Goal: Task Accomplishment & Management: Use online tool/utility

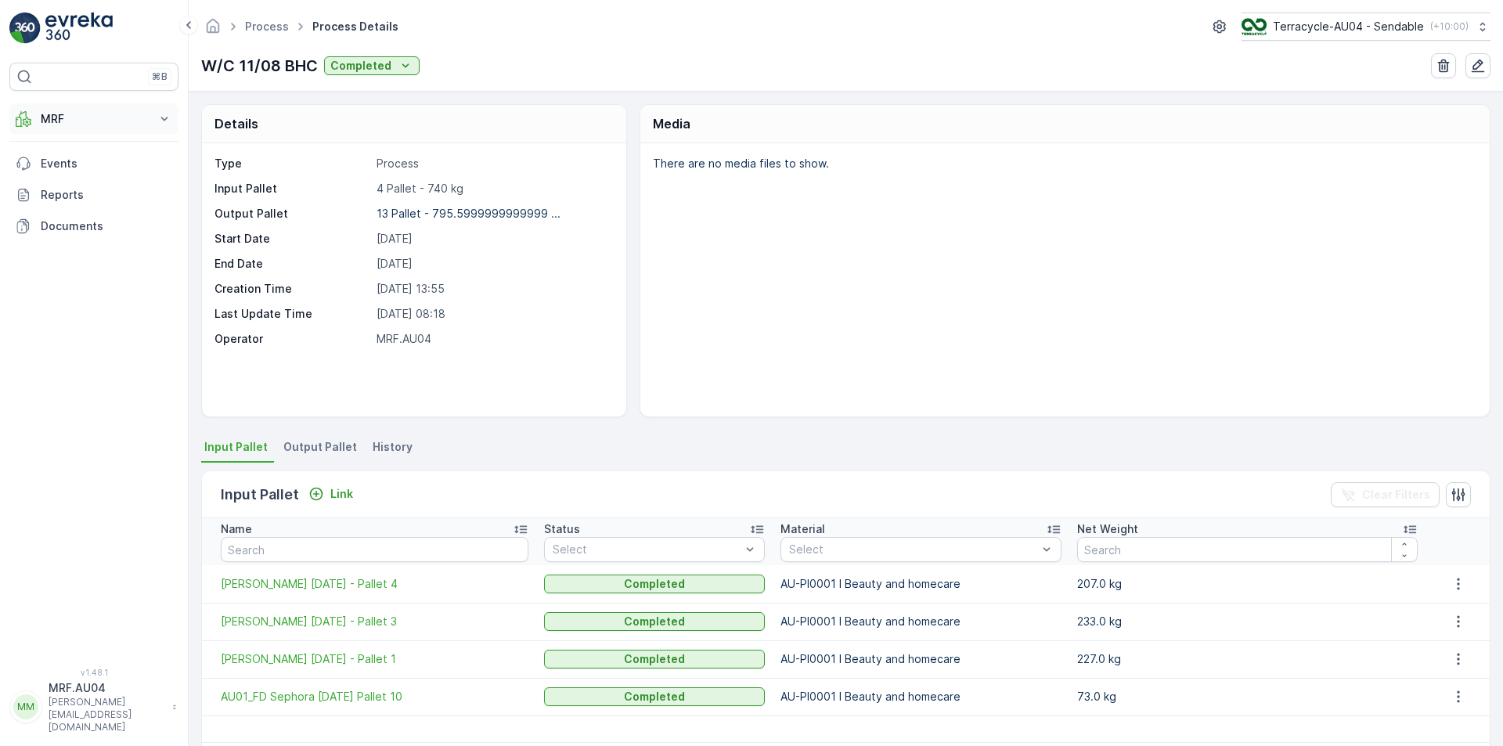
click at [138, 127] on button "MRF" at bounding box center [93, 118] width 169 height 31
click at [85, 209] on link "Process" at bounding box center [106, 211] width 145 height 22
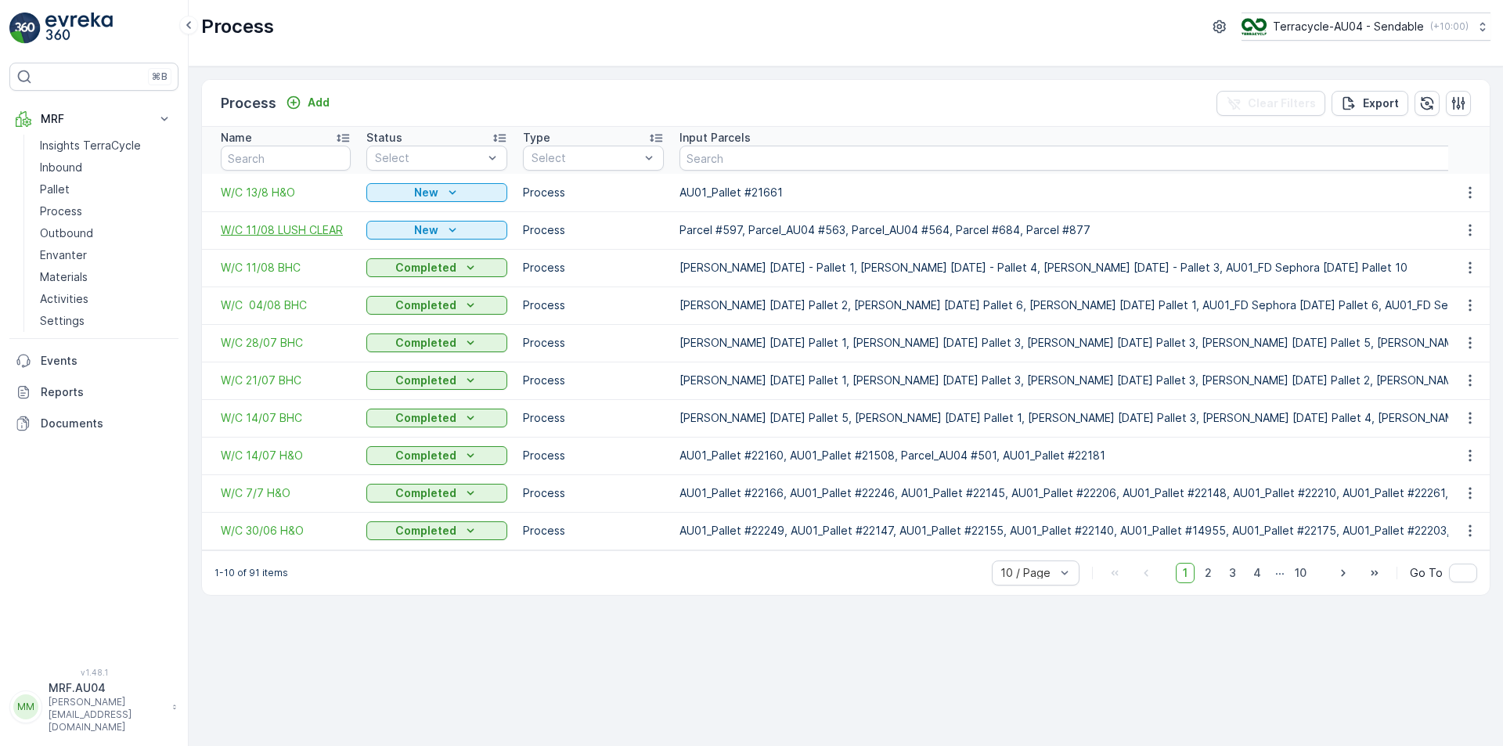
click at [276, 229] on span "W/C 11/08 LUSH CLEAR" at bounding box center [286, 230] width 130 height 16
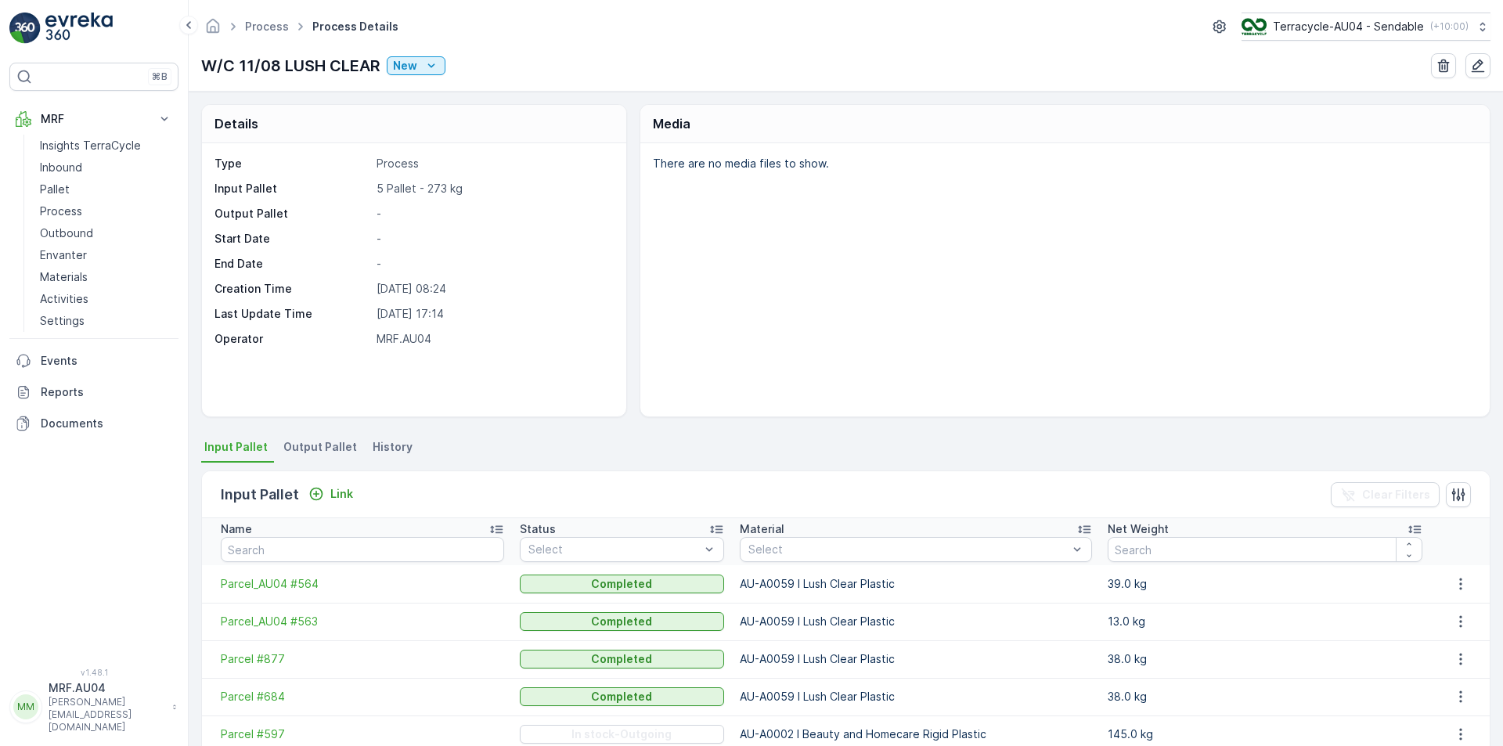
click at [284, 453] on span "Output Pallet" at bounding box center [320, 447] width 74 height 16
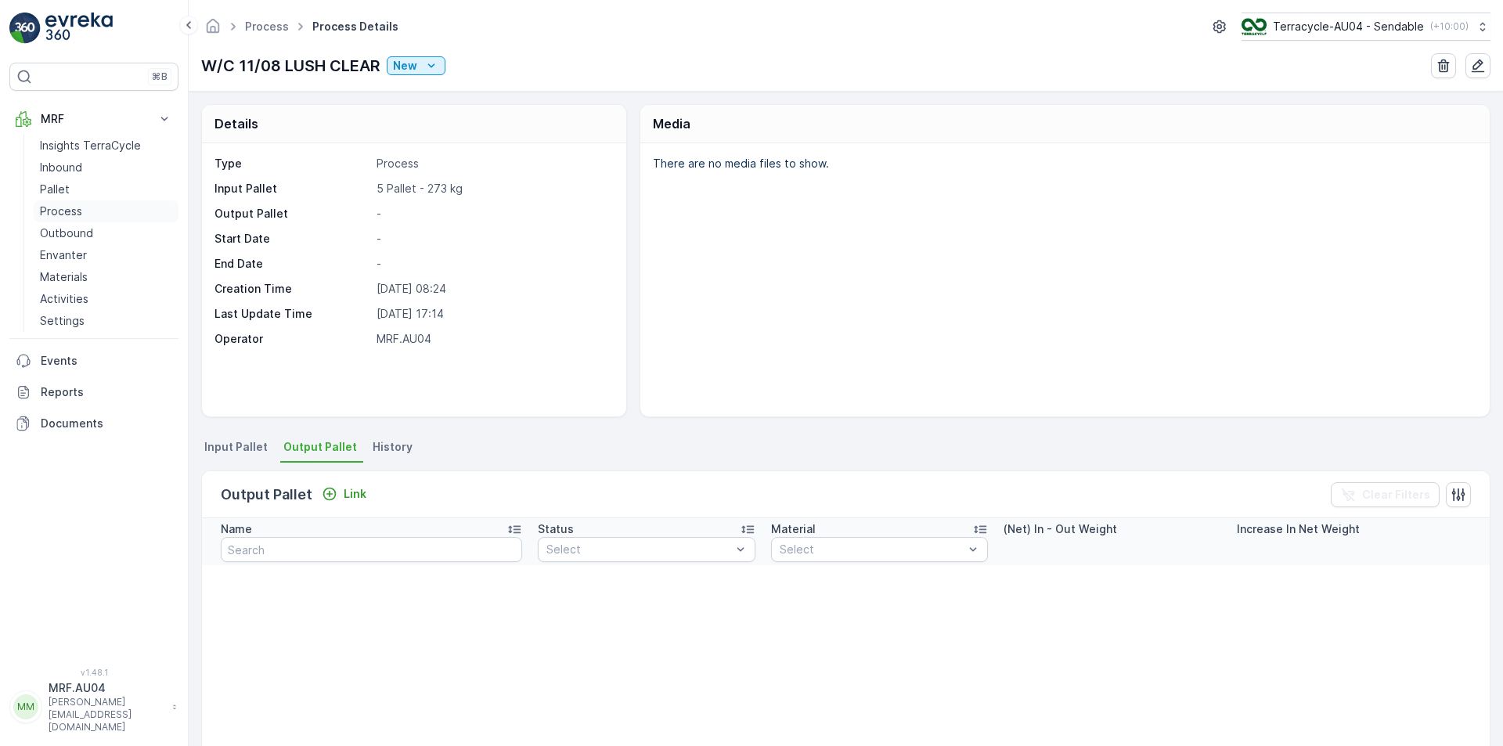
click at [73, 212] on p "Process" at bounding box center [61, 212] width 42 height 16
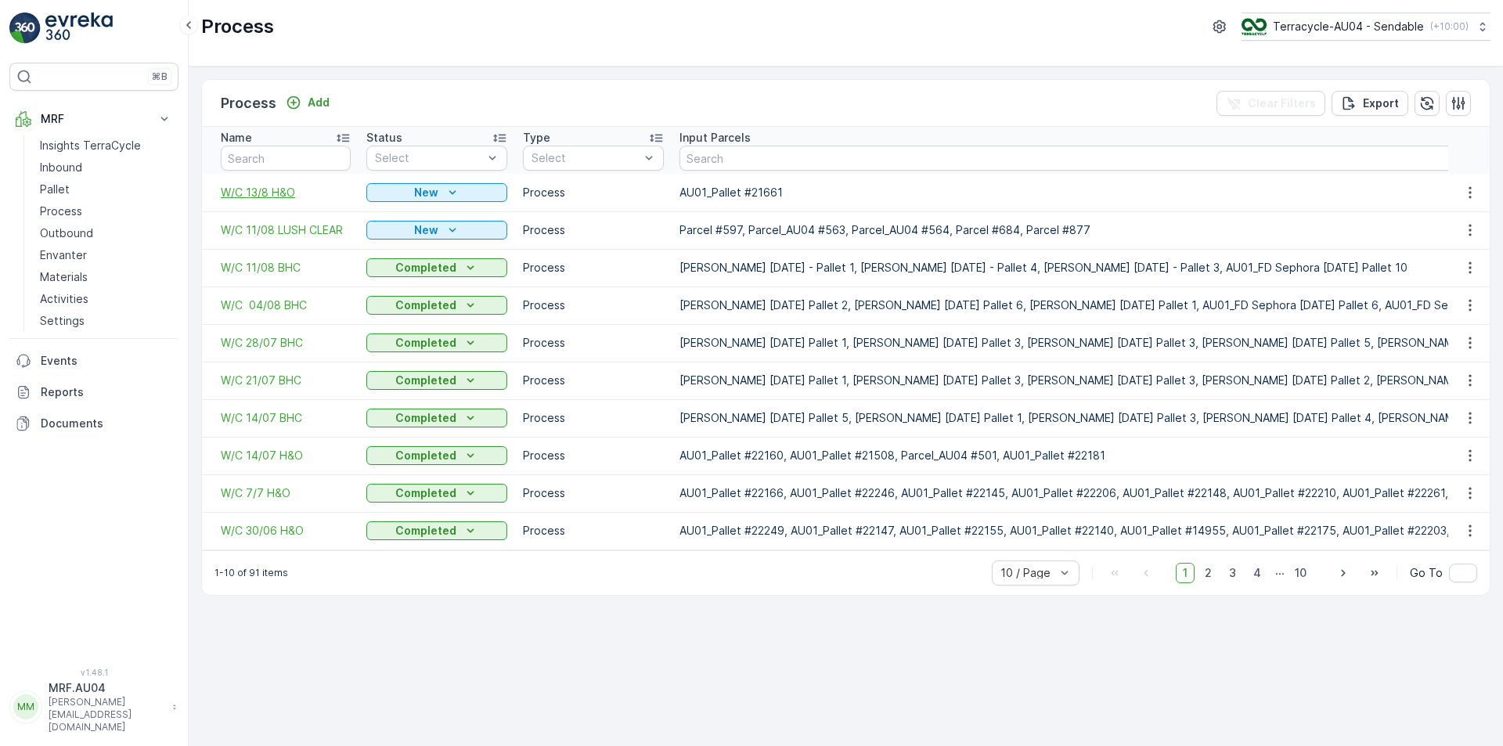
click at [274, 189] on span "W/C 13/8 H&O" at bounding box center [286, 193] width 130 height 16
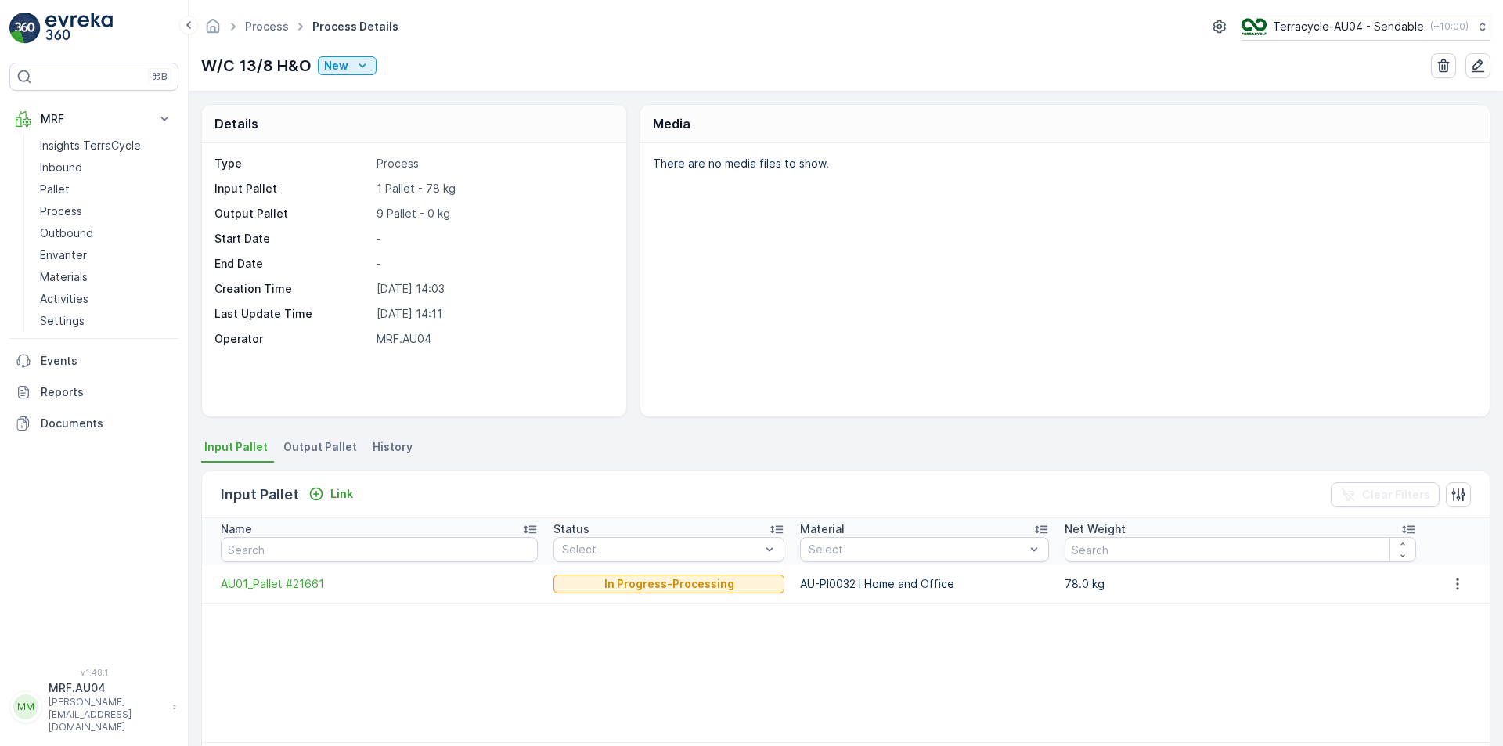
click at [319, 457] on li "Output Pallet" at bounding box center [321, 449] width 83 height 27
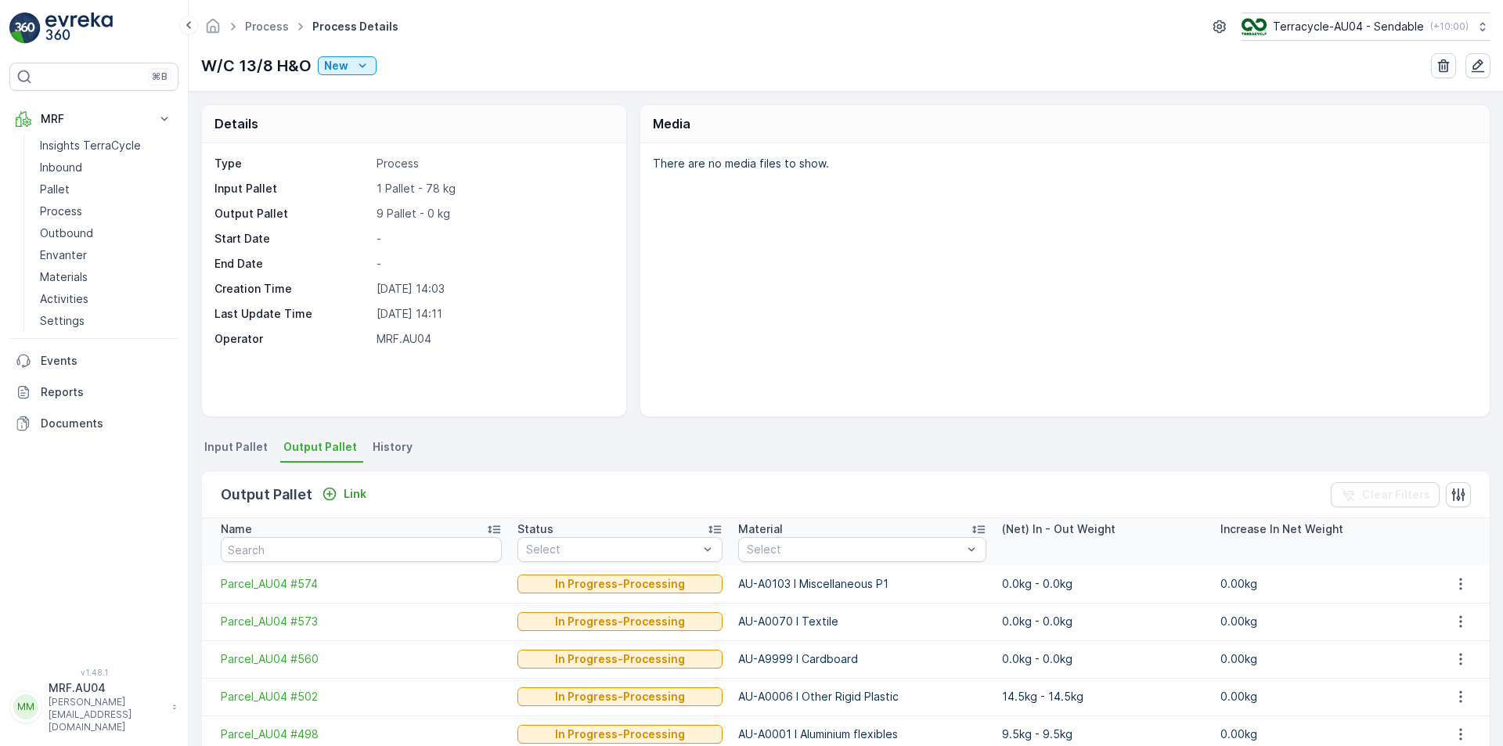
scroll to position [78, 0]
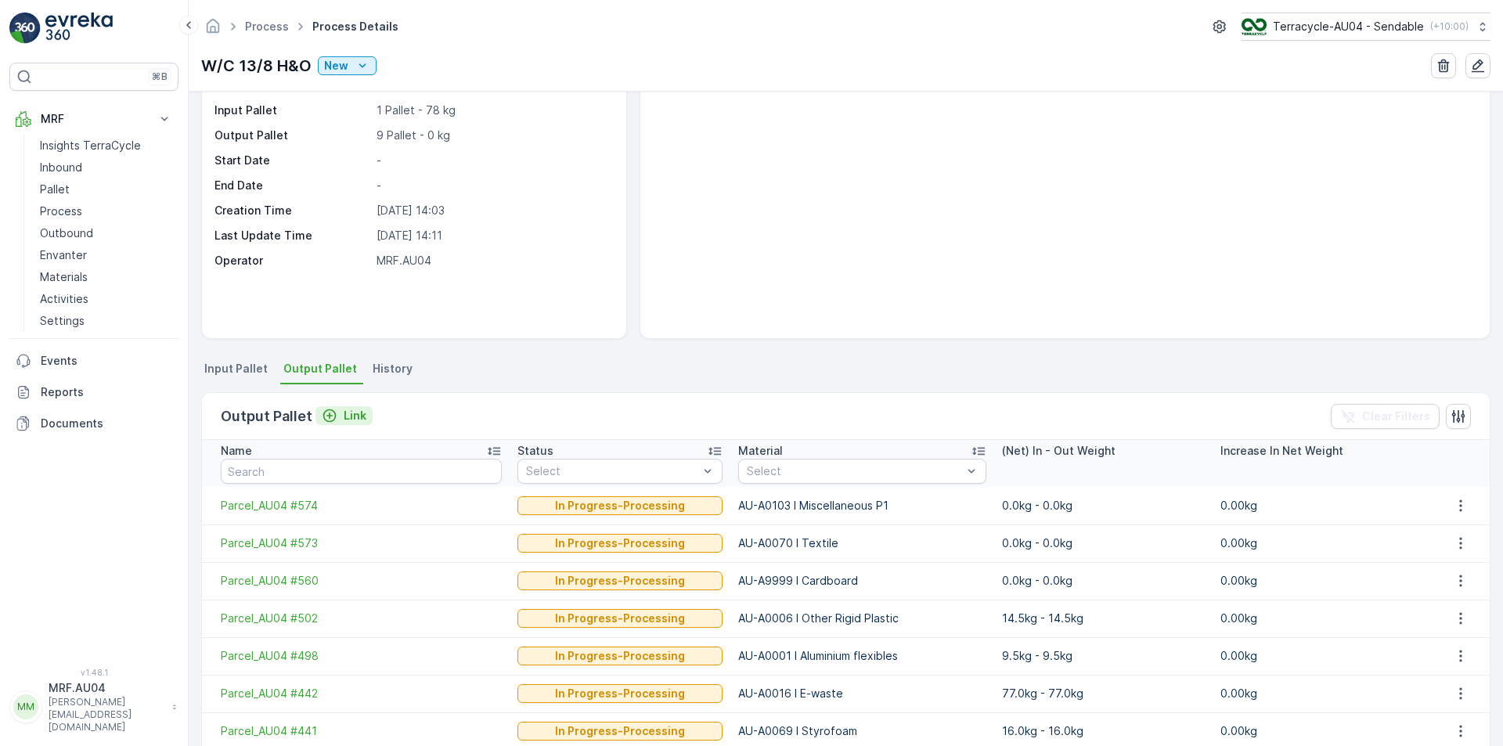
click at [344, 415] on p "Link" at bounding box center [355, 416] width 23 height 16
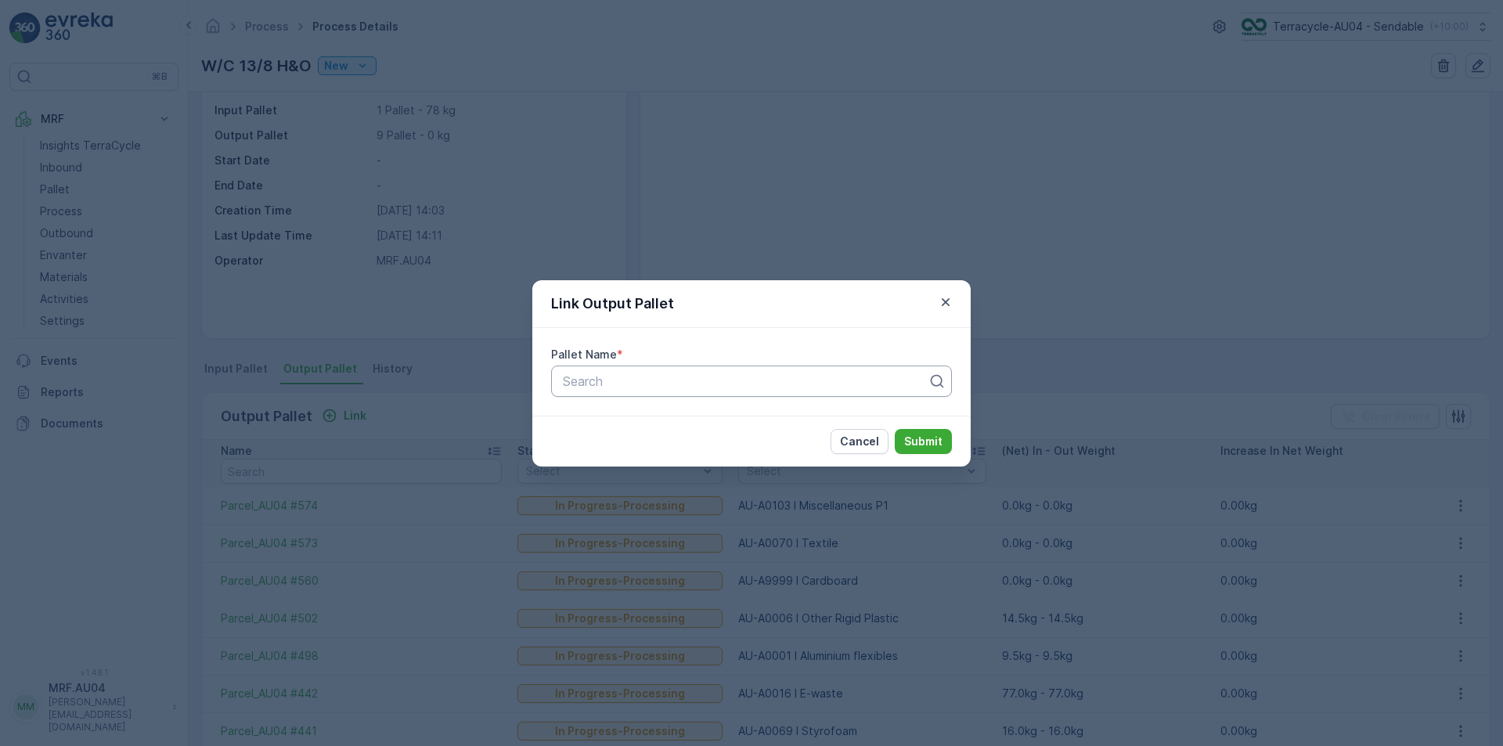
click at [673, 385] on div at bounding box center [745, 381] width 368 height 14
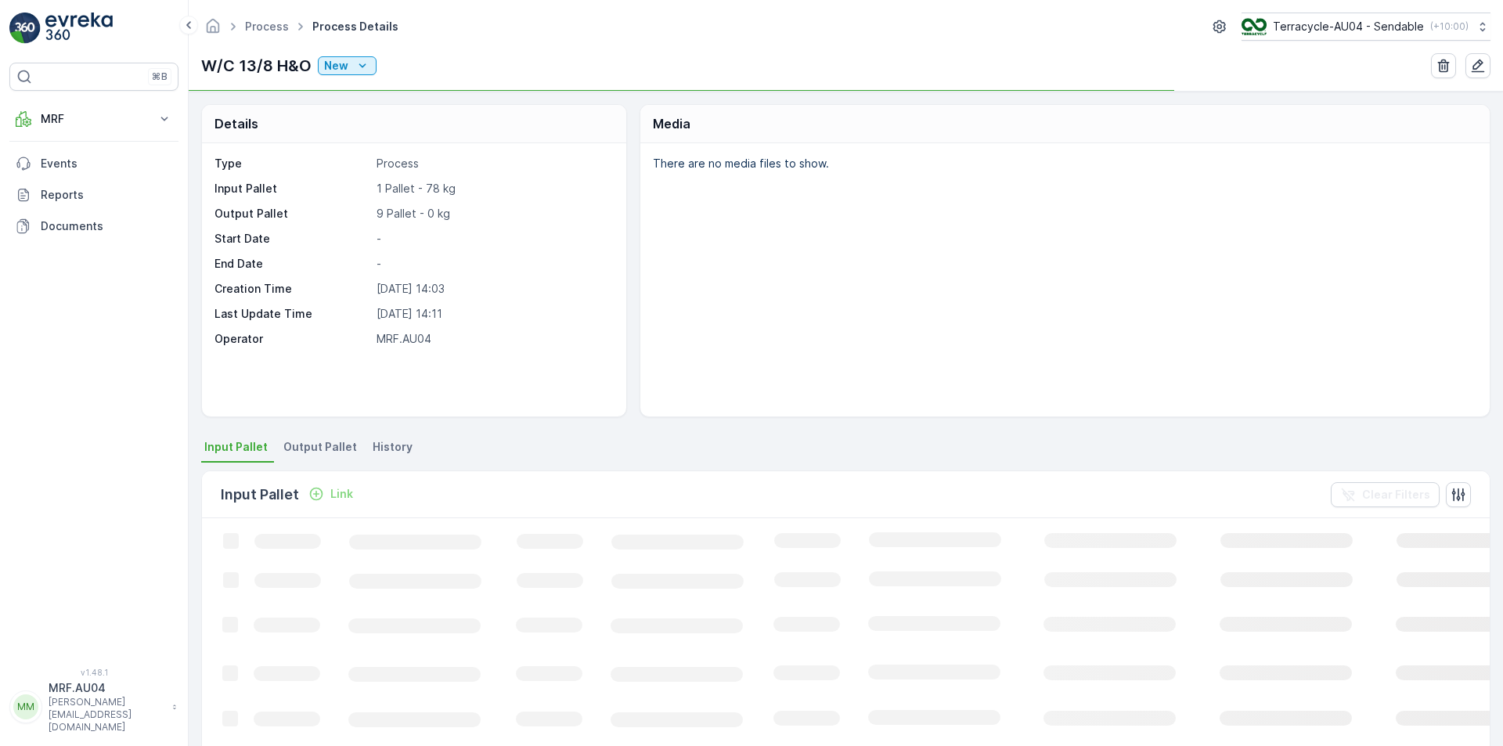
drag, startPoint x: 0, startPoint y: 0, endPoint x: 404, endPoint y: 172, distance: 439.2
click at [404, 172] on div "Type Process Input Pallet 1 Pallet - 78 kg Output Pallet 9 Pallet - 0 kg Start …" at bounding box center [412, 251] width 395 height 191
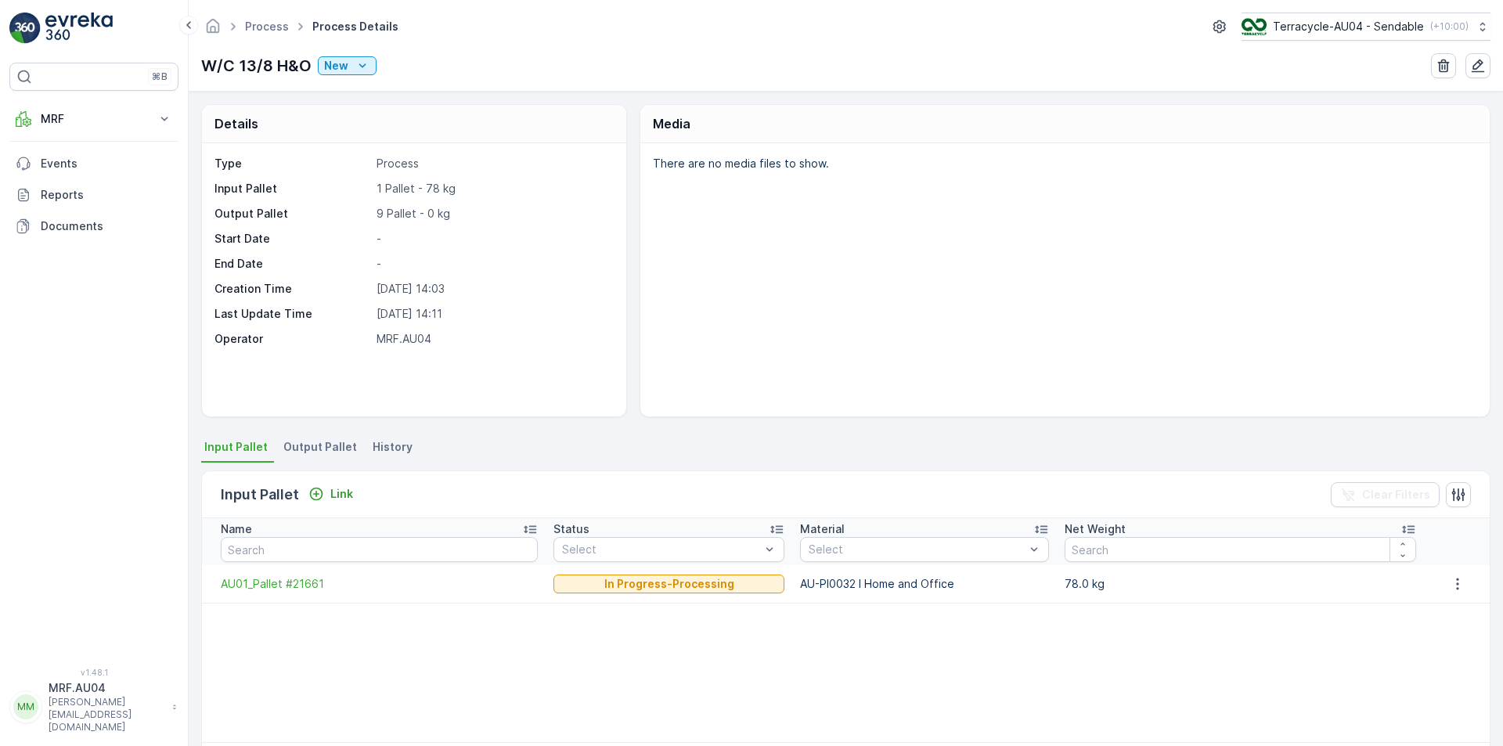
click at [315, 449] on span "Output Pallet" at bounding box center [320, 447] width 74 height 16
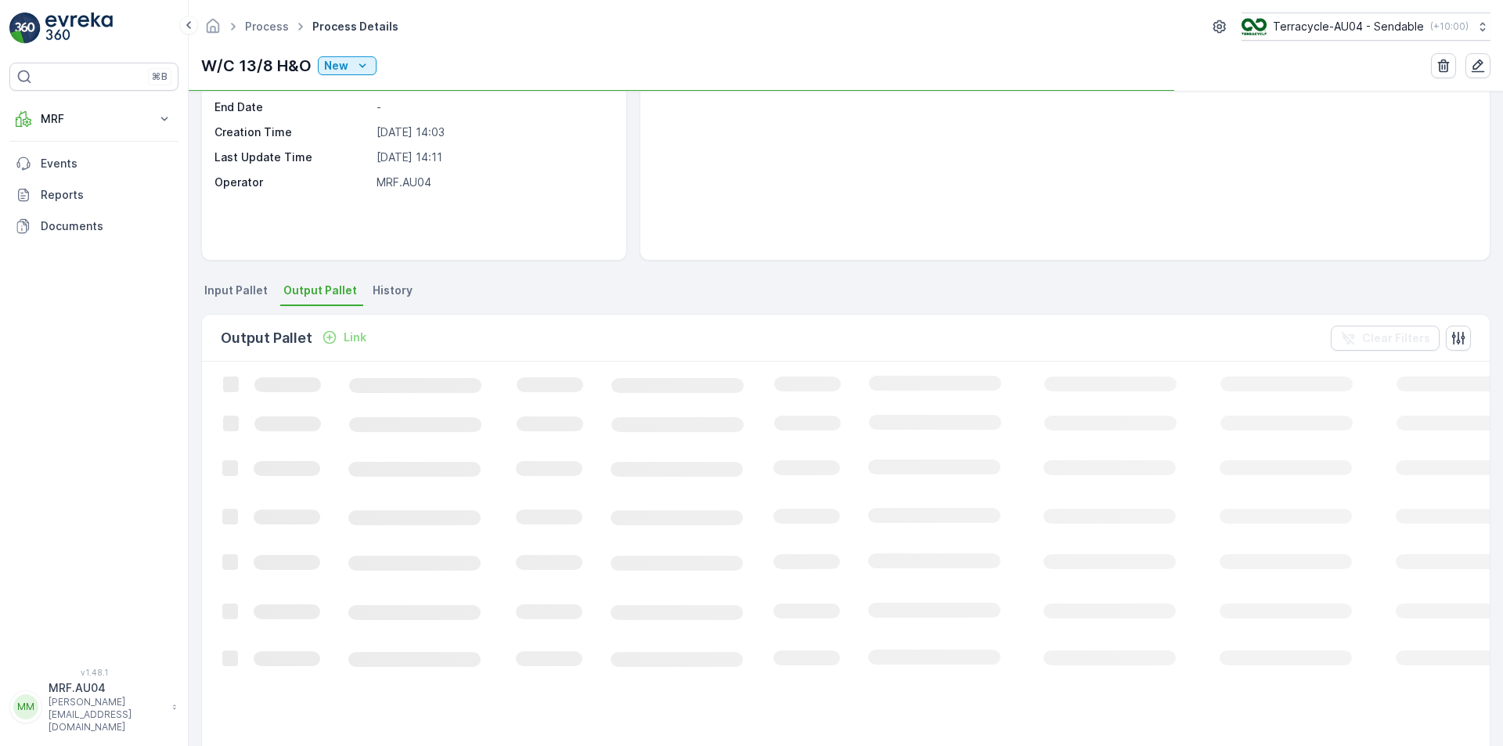
scroll to position [157, 0]
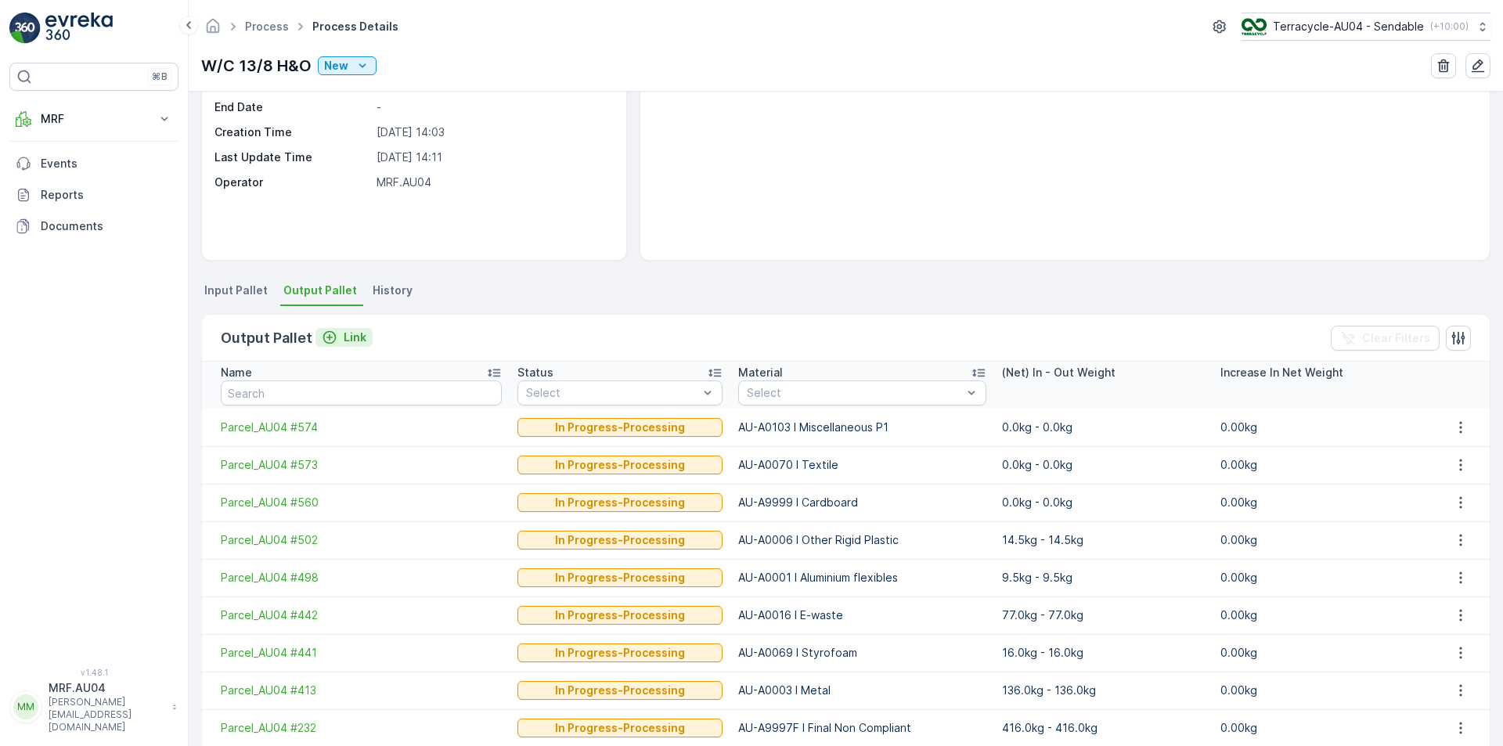
click at [352, 337] on p "Link" at bounding box center [355, 338] width 23 height 16
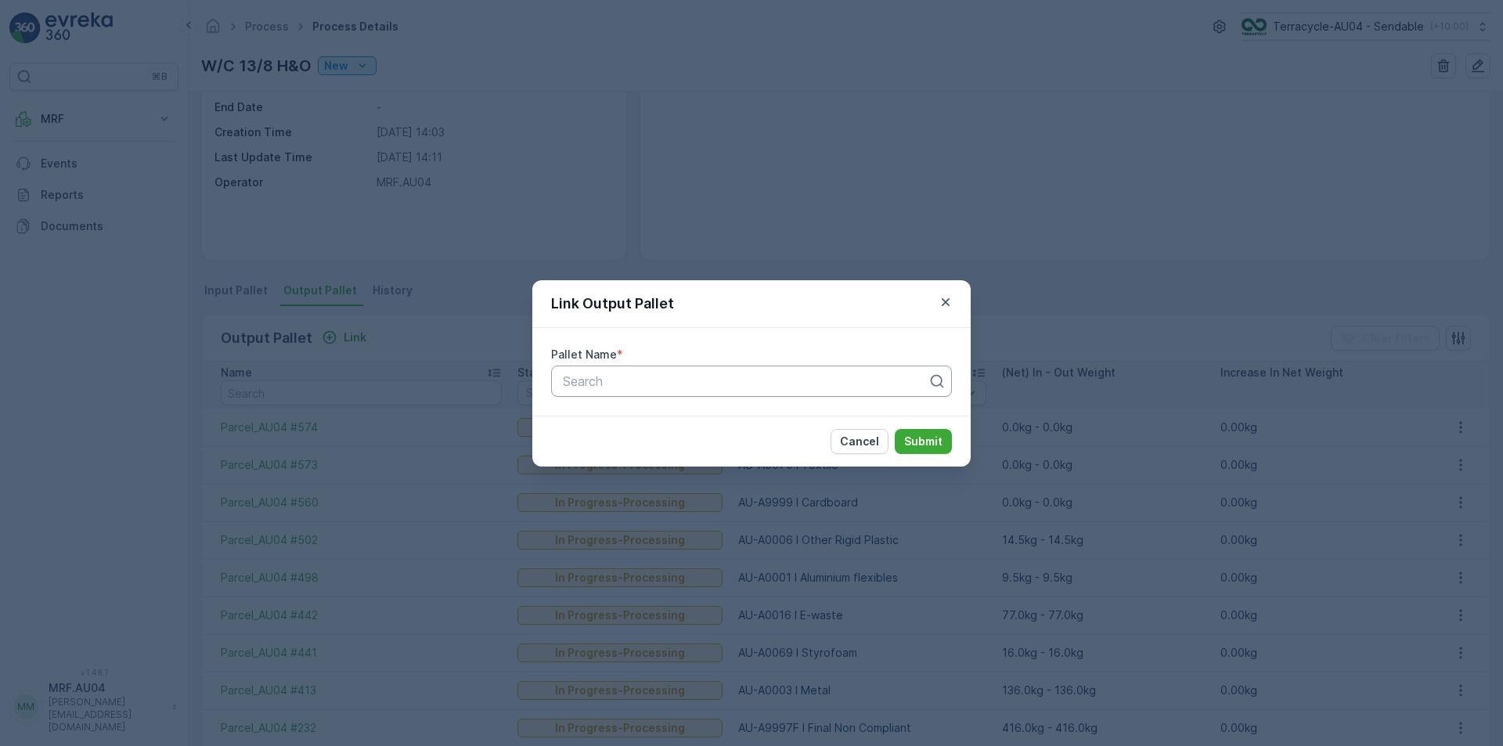
click at [701, 386] on div at bounding box center [745, 381] width 368 height 14
paste input "Parcel_AU04 #575"
type input "Parcel_AU04 #575"
click at [865, 342] on div "Pallet Name * 1 result available for search term Parcel_AU04 #575. Use Up and D…" at bounding box center [751, 372] width 439 height 88
click at [832, 381] on div at bounding box center [745, 381] width 368 height 14
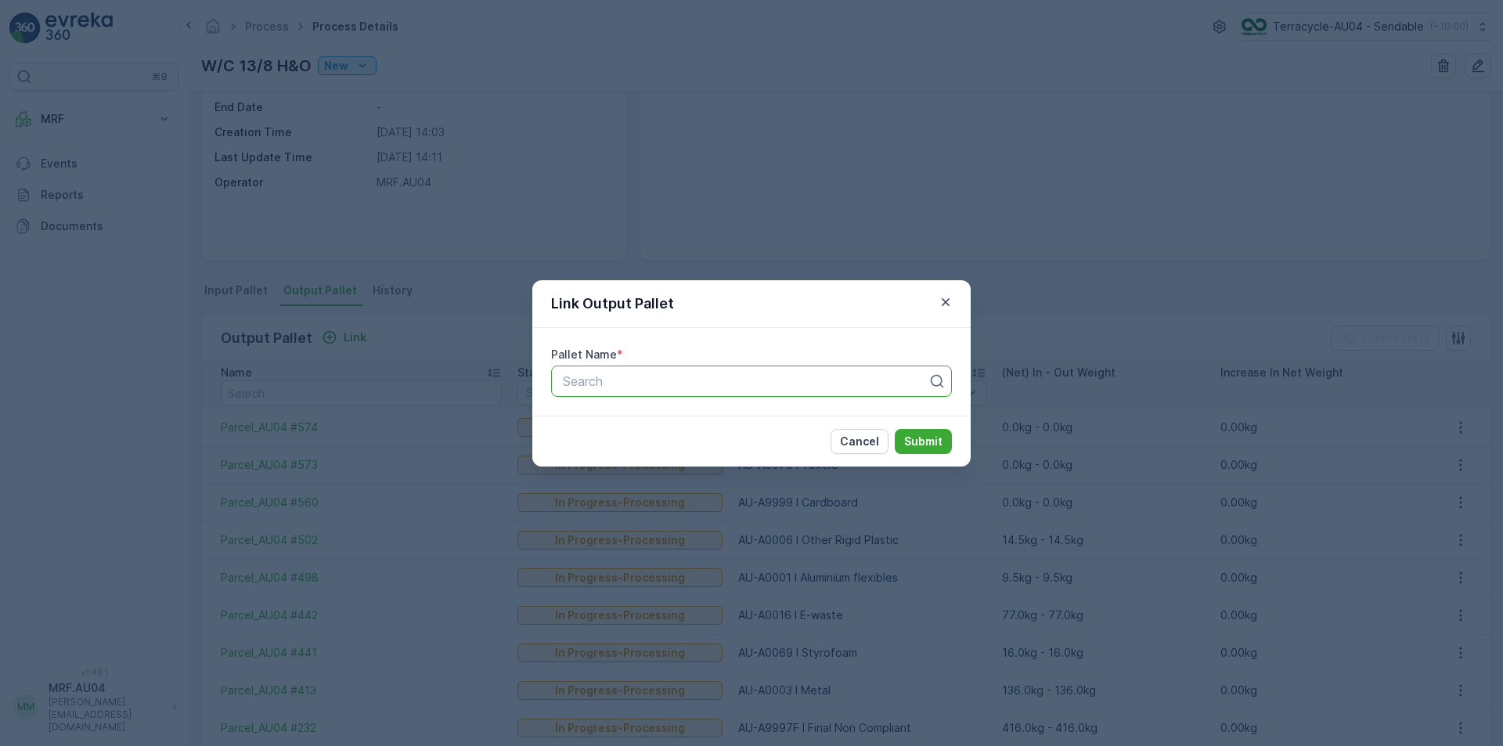
drag, startPoint x: 832, startPoint y: 381, endPoint x: 824, endPoint y: 377, distance: 9.2
click at [824, 377] on div at bounding box center [745, 381] width 368 height 14
paste input "Parcel_AU04 #575"
type input "Parcel_AU04 #575"
click at [696, 423] on div "Parcel_AU04 #575" at bounding box center [752, 420] width 382 height 14
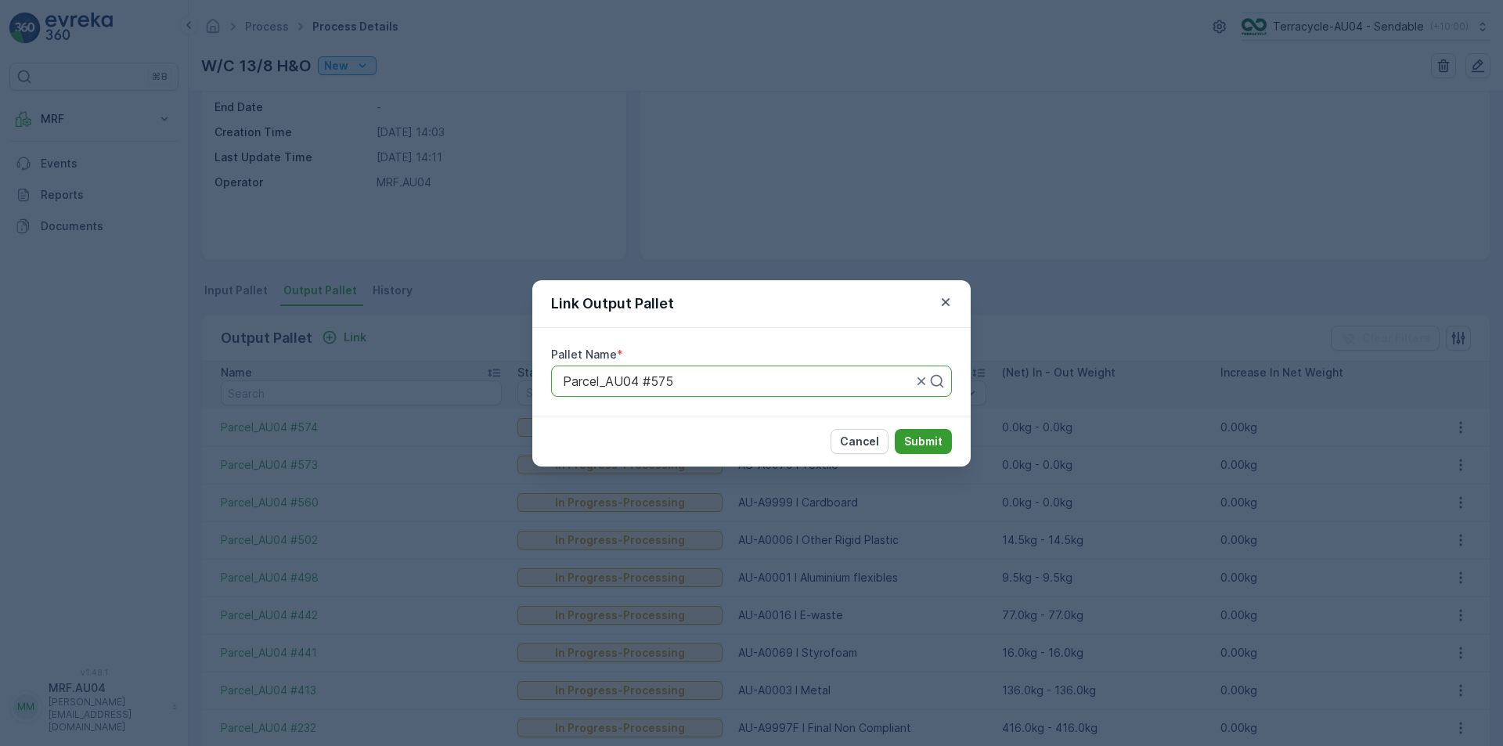
click at [919, 443] on p "Submit" at bounding box center [923, 442] width 38 height 16
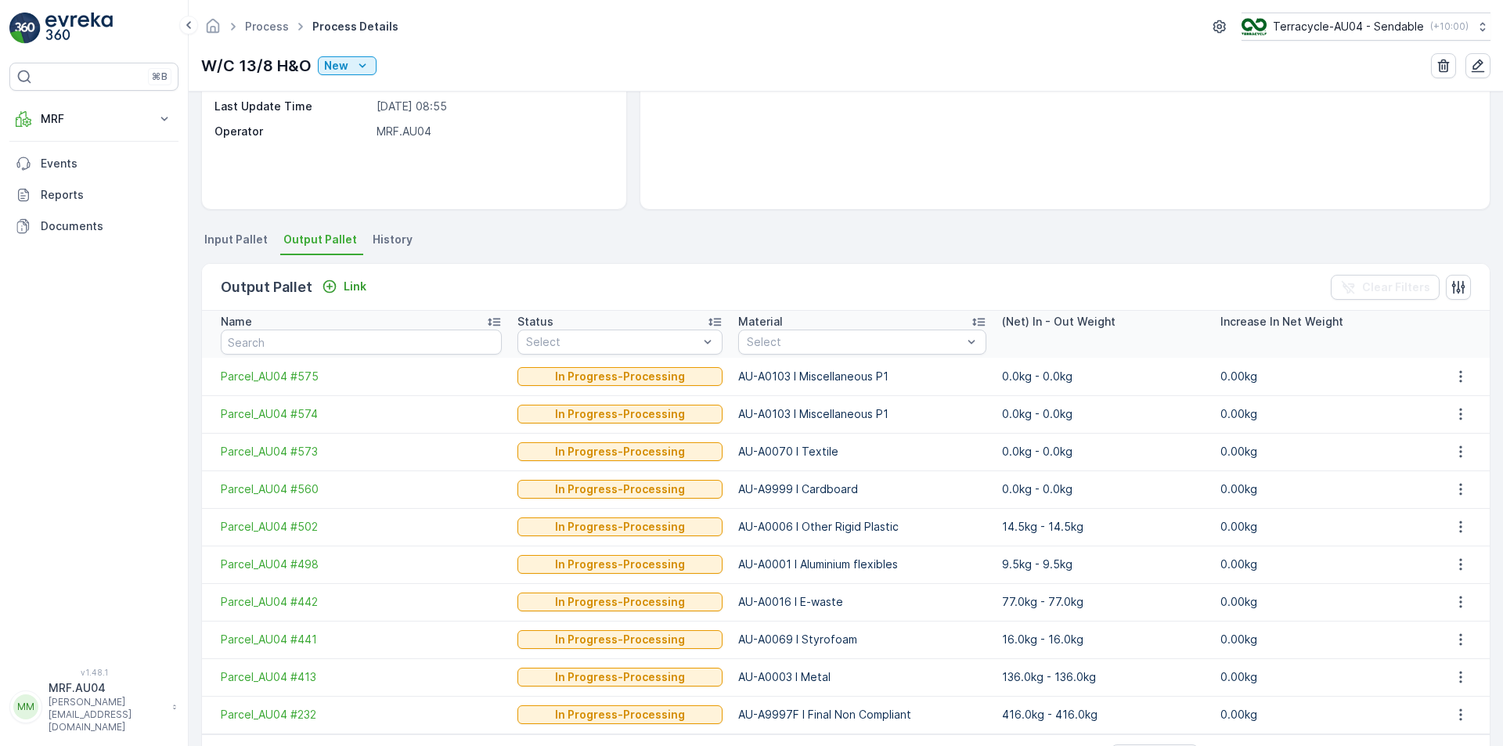
scroll to position [235, 0]
